Goal: Task Accomplishment & Management: Manage account settings

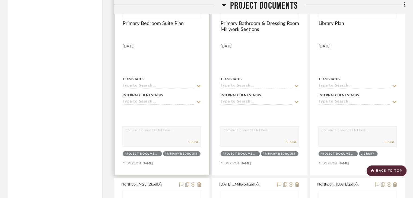
scroll to position [1574, 0]
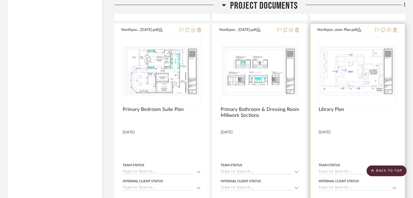
click at [378, 97] on div "0" at bounding box center [358, 70] width 78 height 68
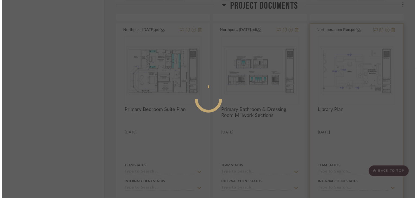
scroll to position [0, 0]
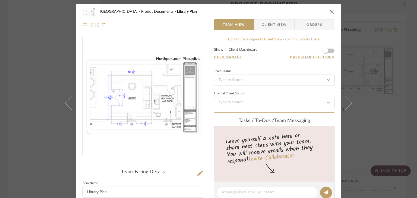
click at [406, 90] on div "Northport Project Documents Library Plan Team View Client View Orders Northpor.…" at bounding box center [208, 99] width 417 height 198
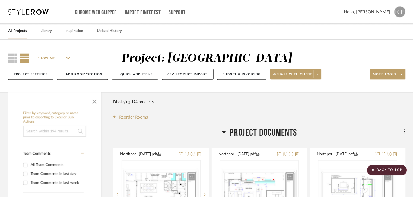
scroll to position [1574, 0]
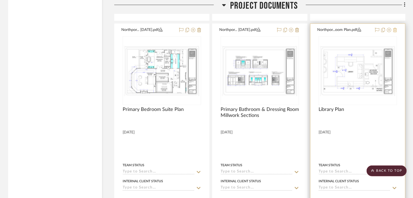
click at [396, 28] on icon at bounding box center [395, 30] width 4 height 4
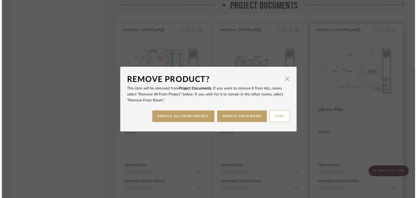
scroll to position [0, 0]
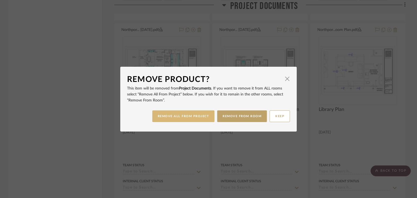
click at [195, 120] on button "REMOVE ALL FROM PROJECT" at bounding box center [183, 116] width 62 height 12
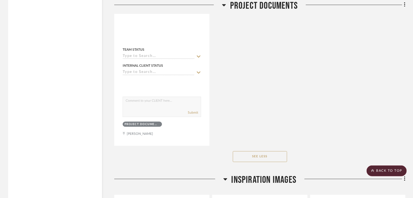
scroll to position [2659, 0]
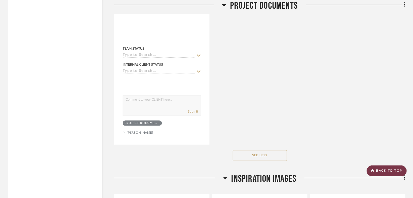
click at [385, 170] on scroll-to-top-button "BACK TO TOP" at bounding box center [387, 170] width 40 height 11
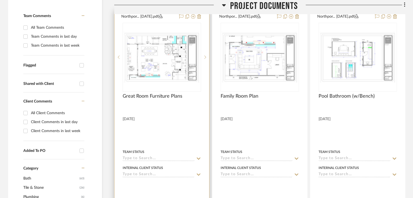
scroll to position [136, 0]
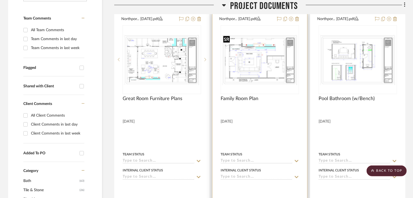
click at [271, 62] on img "0" at bounding box center [259, 60] width 77 height 52
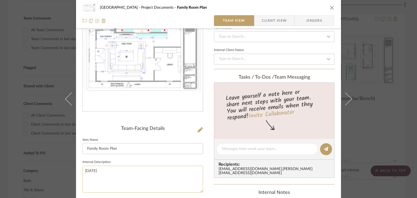
scroll to position [54, 0]
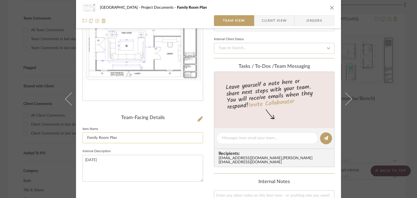
click at [99, 137] on input "Family Room Plan" at bounding box center [142, 137] width 120 height 11
click at [109, 136] on input "Family Room Plan" at bounding box center [142, 137] width 120 height 11
click at [109, 137] on input "Family Room and Library Plan" at bounding box center [142, 137] width 120 height 11
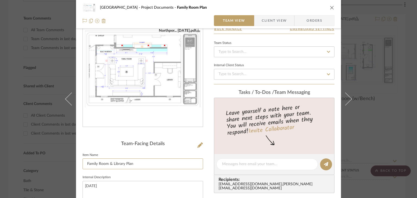
scroll to position [27, 0]
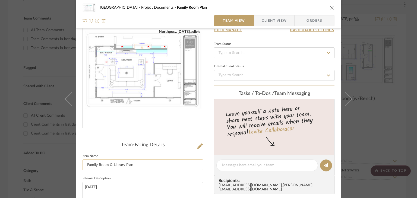
click at [119, 164] on input "Family Room & Library Plan" at bounding box center [142, 165] width 120 height 11
type input "Family Room Plan"
click at [331, 5] on div "Northport Project Documents Family Room Plan" at bounding box center [208, 7] width 252 height 11
click at [331, 10] on div "Northport Project Documents Family Room Plan" at bounding box center [208, 7] width 252 height 11
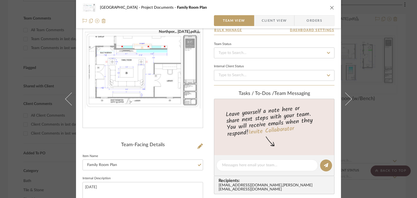
click at [331, 11] on div "Northport Project Documents Family Room Plan" at bounding box center [208, 7] width 252 height 11
click at [330, 8] on icon "close" at bounding box center [332, 7] width 4 height 4
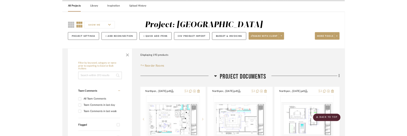
scroll to position [0, 0]
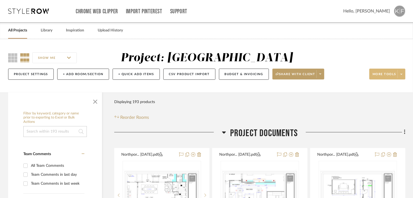
click at [404, 73] on span at bounding box center [401, 74] width 8 height 8
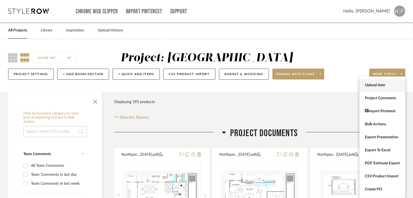
click at [394, 87] on span "Upload Item" at bounding box center [382, 85] width 35 height 5
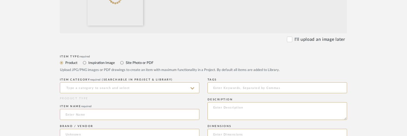
scroll to position [217, 0]
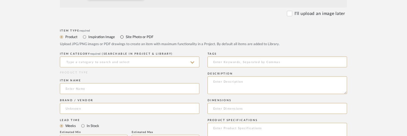
click at [125, 38] on div "Site Photo or PDF" at bounding box center [136, 37] width 33 height 7
click at [125, 39] on input "Site Photo or PDF" at bounding box center [122, 37] width 7 height 7
radio input "true"
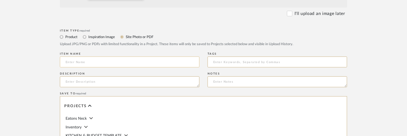
click at [128, 64] on input at bounding box center [130, 61] width 140 height 11
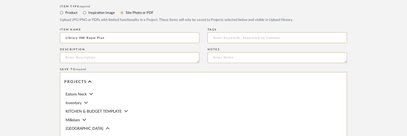
scroll to position [285, 0]
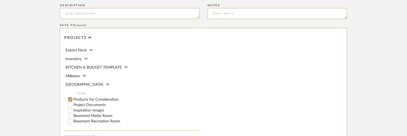
type input "Library HW Room Plan"
click at [103, 106] on label "Project Documents" at bounding box center [137, 105] width 126 height 4
click at [73, 106] on input "Project Documents" at bounding box center [70, 104] width 5 height 5
checkbox input "false"
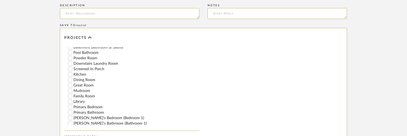
scroll to position [81, 0]
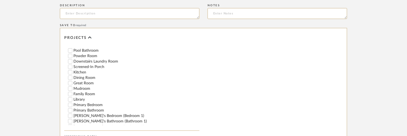
click at [86, 100] on label "Library" at bounding box center [137, 99] width 126 height 4
click at [73, 100] on input "Library" at bounding box center [70, 99] width 5 height 5
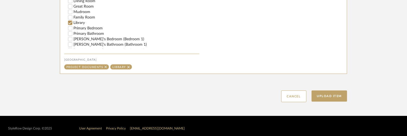
scroll to position [366, 0]
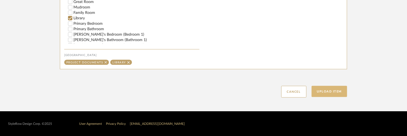
click at [337, 90] on button "Upload Item" at bounding box center [330, 91] width 36 height 11
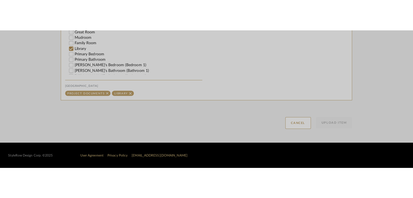
scroll to position [304, 0]
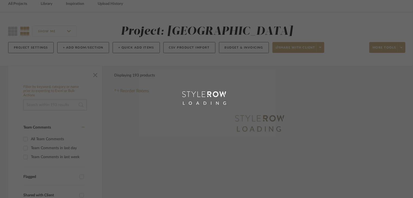
scroll to position [10, 0]
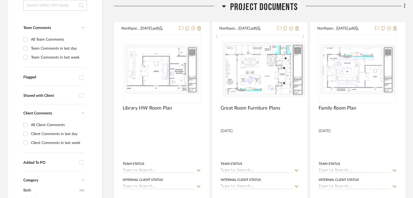
scroll to position [144, 0]
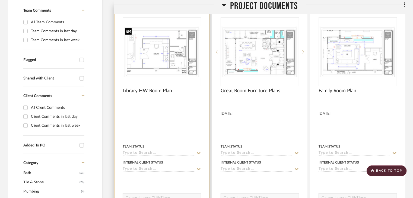
click at [172, 63] on img "0" at bounding box center [162, 52] width 78 height 52
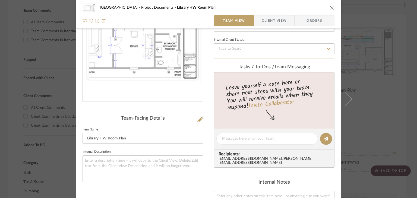
scroll to position [54, 0]
click at [132, 170] on textarea at bounding box center [142, 168] width 120 height 27
type textarea "[DATE]"
click at [330, 8] on icon "close" at bounding box center [332, 7] width 4 height 4
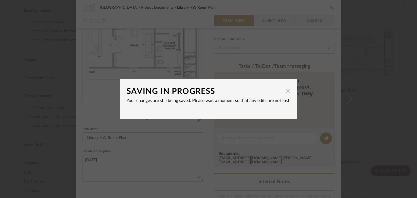
click at [286, 93] on span "button" at bounding box center [287, 90] width 11 height 11
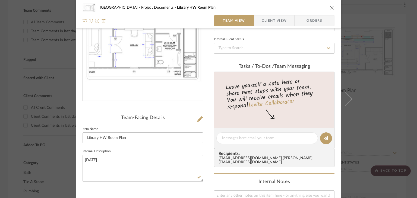
click at [388, 90] on div "Northport Project Documents Library HW Room Plan Team View Client View Orders N…" at bounding box center [208, 99] width 417 height 198
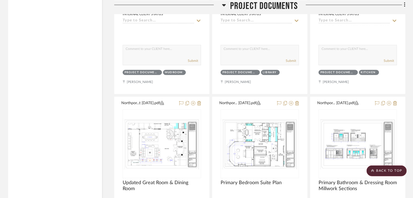
scroll to position [1554, 0]
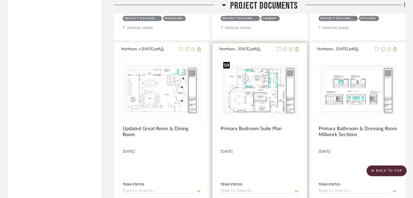
click at [266, 85] on img "0" at bounding box center [259, 90] width 77 height 52
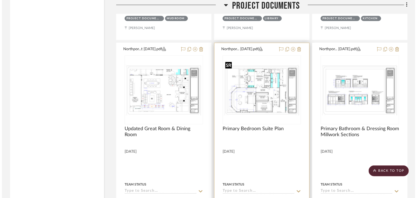
scroll to position [0, 0]
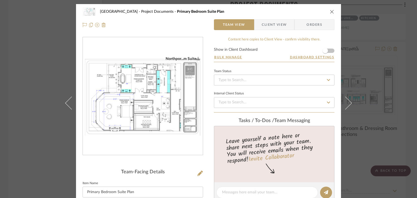
click at [14, 59] on div "Northport Project Documents Primary Bedroom Suite Plan Team View Client View Or…" at bounding box center [208, 99] width 417 height 198
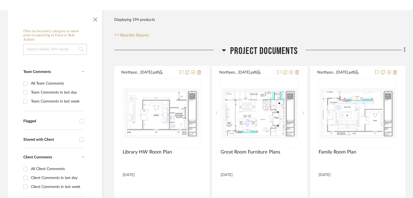
scroll to position [116, 0]
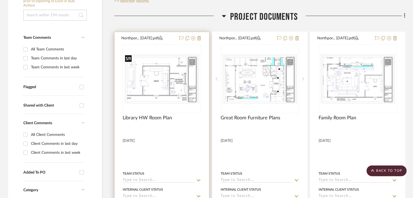
click at [187, 91] on img "0" at bounding box center [161, 79] width 77 height 52
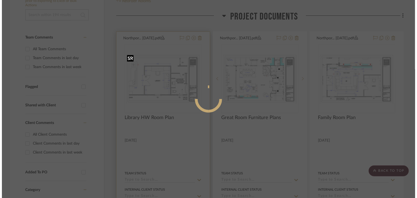
scroll to position [0, 0]
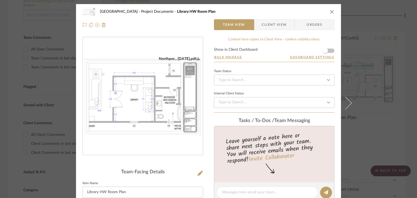
click at [374, 104] on div "Northport Project Documents Library HW Room Plan Team View Client View Orders N…" at bounding box center [208, 99] width 417 height 198
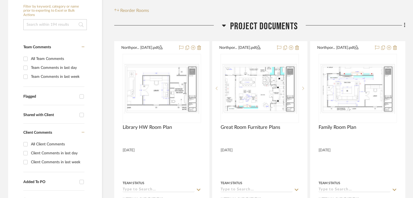
scroll to position [109, 0]
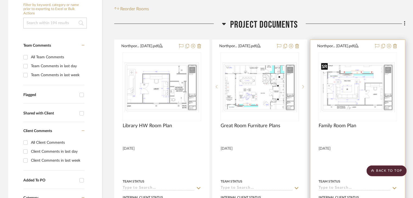
click at [361, 90] on img "0" at bounding box center [357, 87] width 77 height 52
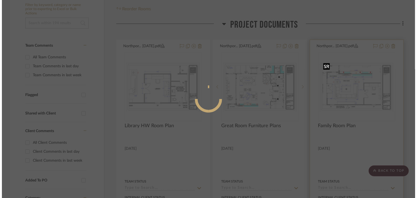
scroll to position [0, 0]
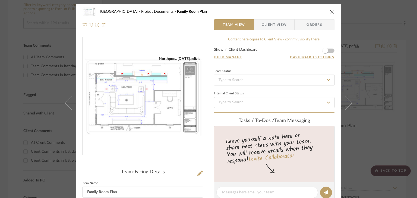
click at [388, 83] on div "Northport Project Documents Family Room Plan Team View Client View Orders North…" at bounding box center [208, 99] width 417 height 198
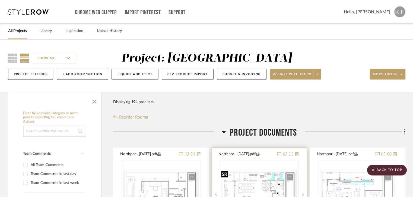
scroll to position [109, 0]
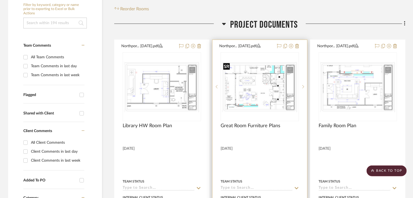
click at [254, 92] on img "0" at bounding box center [259, 87] width 77 height 52
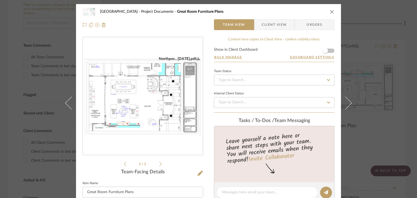
click at [376, 98] on div "Northport Project Documents Great Room Furniture Plans Team View Client View Or…" at bounding box center [208, 99] width 417 height 198
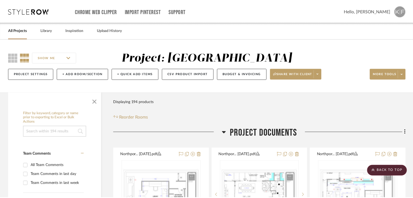
scroll to position [109, 0]
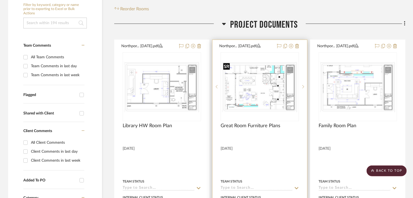
click at [279, 97] on img "0" at bounding box center [259, 87] width 77 height 52
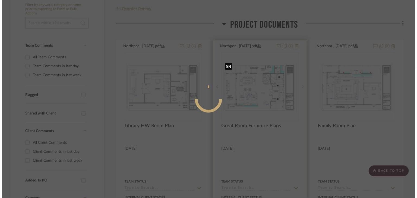
scroll to position [0, 0]
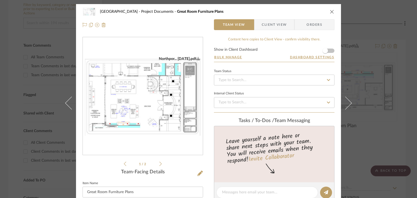
click at [156, 164] on li "1 / 2" at bounding box center [142, 164] width 33 height 7
click at [157, 164] on ul "1 / 2" at bounding box center [143, 164] width 38 height 7
click at [159, 164] on icon at bounding box center [160, 163] width 2 height 5
click at [405, 116] on div "Northport Project Documents Great Room Furniture Plans Team View Client View Or…" at bounding box center [208, 99] width 417 height 198
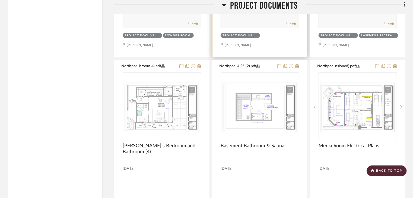
scroll to position [2035, 0]
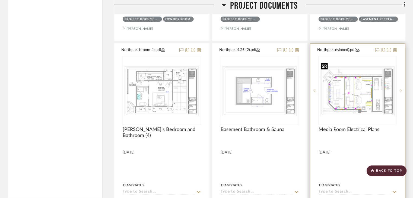
click at [0, 0] on img at bounding box center [0, 0] width 0 height 0
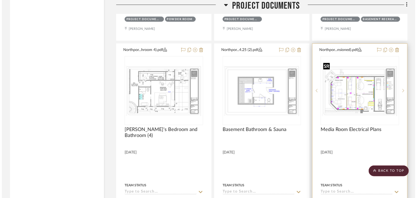
scroll to position [0, 0]
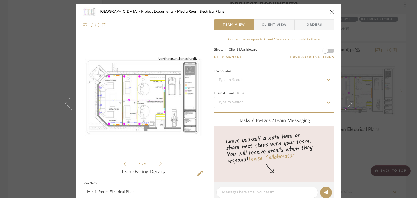
click at [160, 163] on div "Northpor... [DATE].pdf Northpor...nsioned).pdf Northpor... [DATE].pdf Northpor.…" at bounding box center [142, 102] width 120 height 130
click at [159, 165] on icon at bounding box center [160, 163] width 2 height 5
click at [58, 83] on div "Northport Project Documents Media Room Electrical Plans Team View Client View O…" at bounding box center [208, 99] width 417 height 198
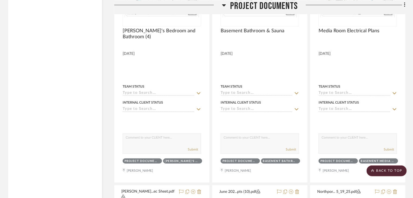
scroll to position [2062, 0]
